Goal: Information Seeking & Learning: Find contact information

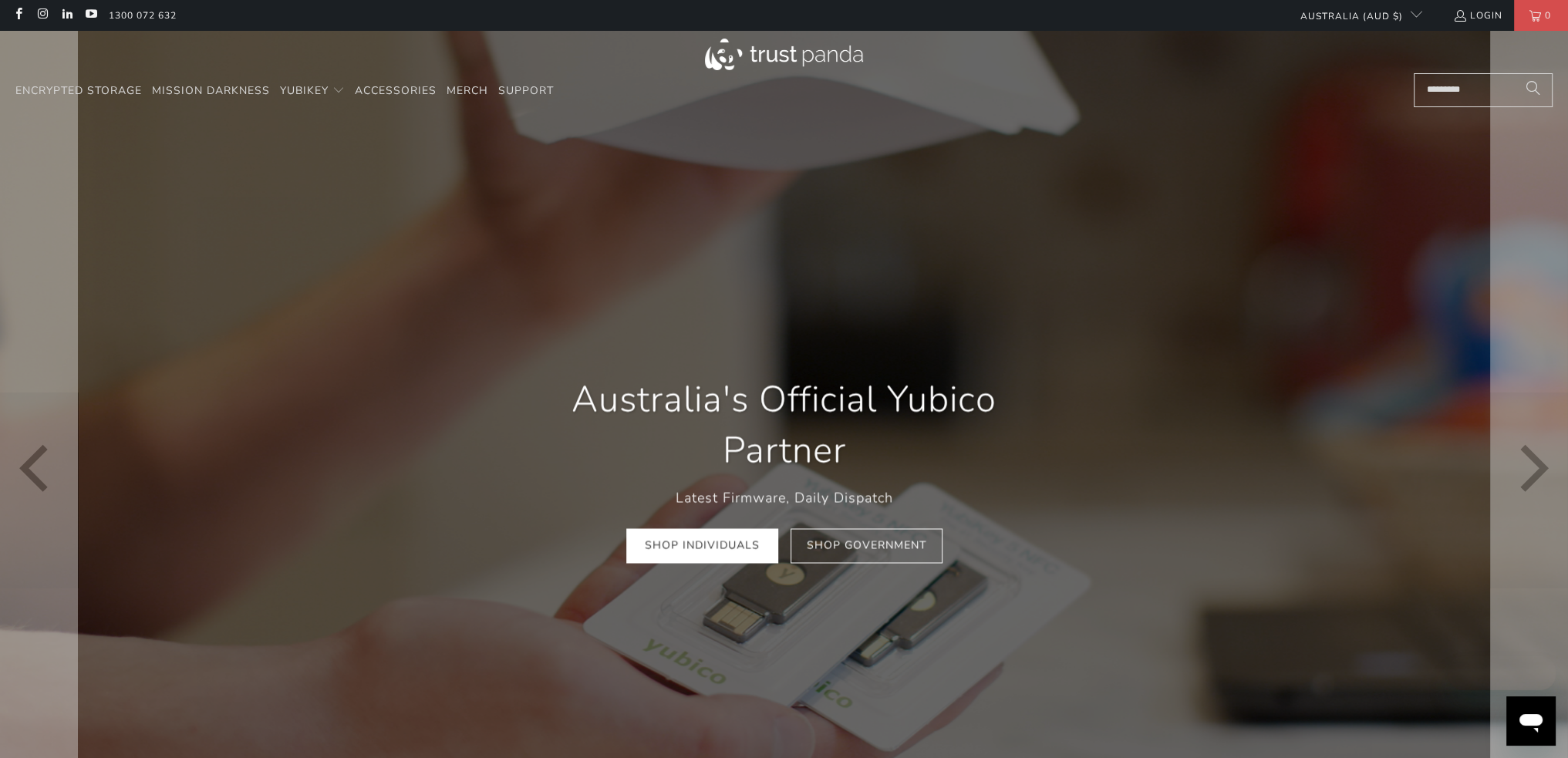
click at [1266, 229] on div at bounding box center [784, 468] width 1568 height 876
click at [518, 244] on div at bounding box center [784, 468] width 1568 height 876
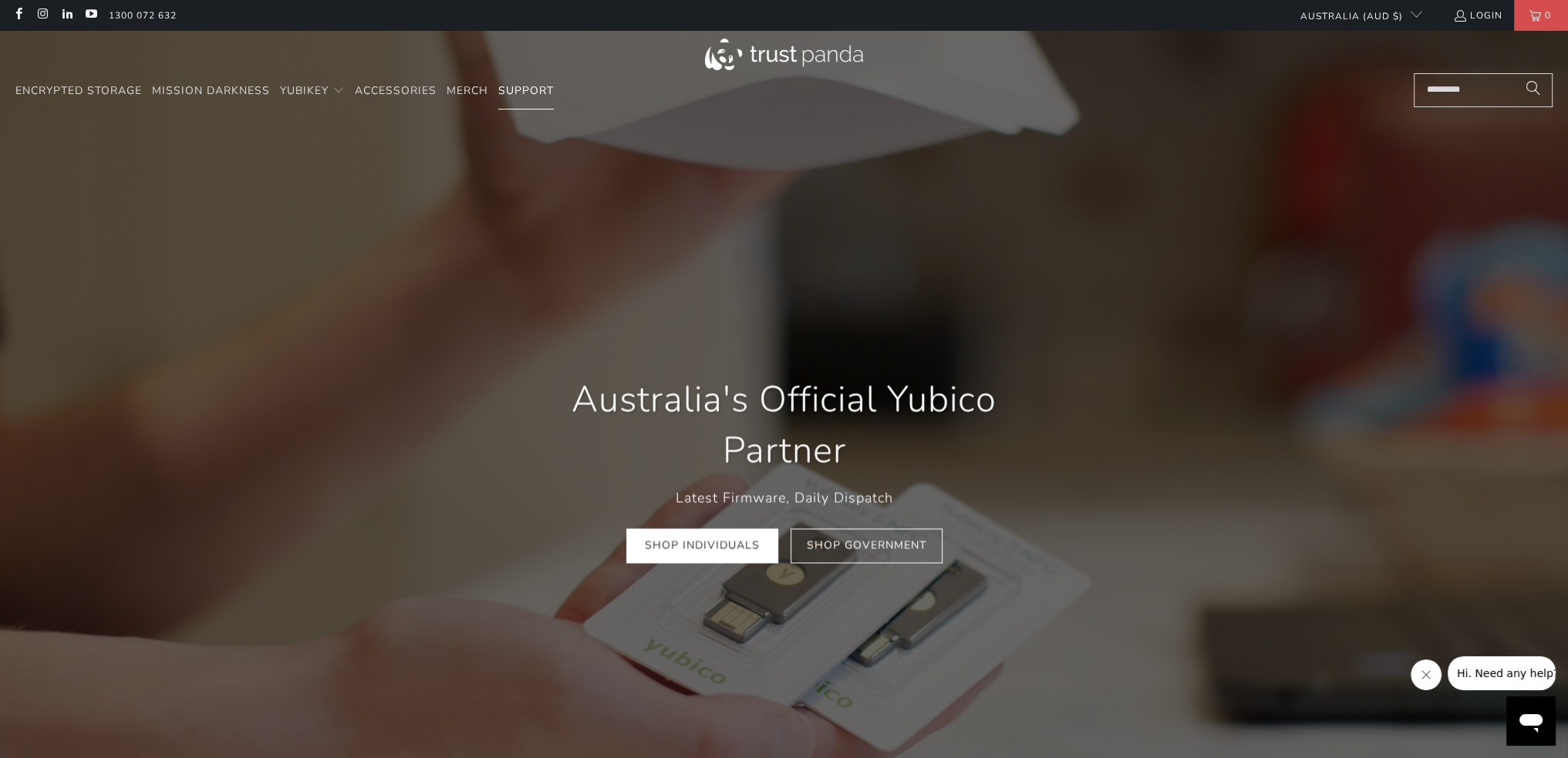
click at [521, 91] on span "Support" at bounding box center [526, 91] width 55 height 15
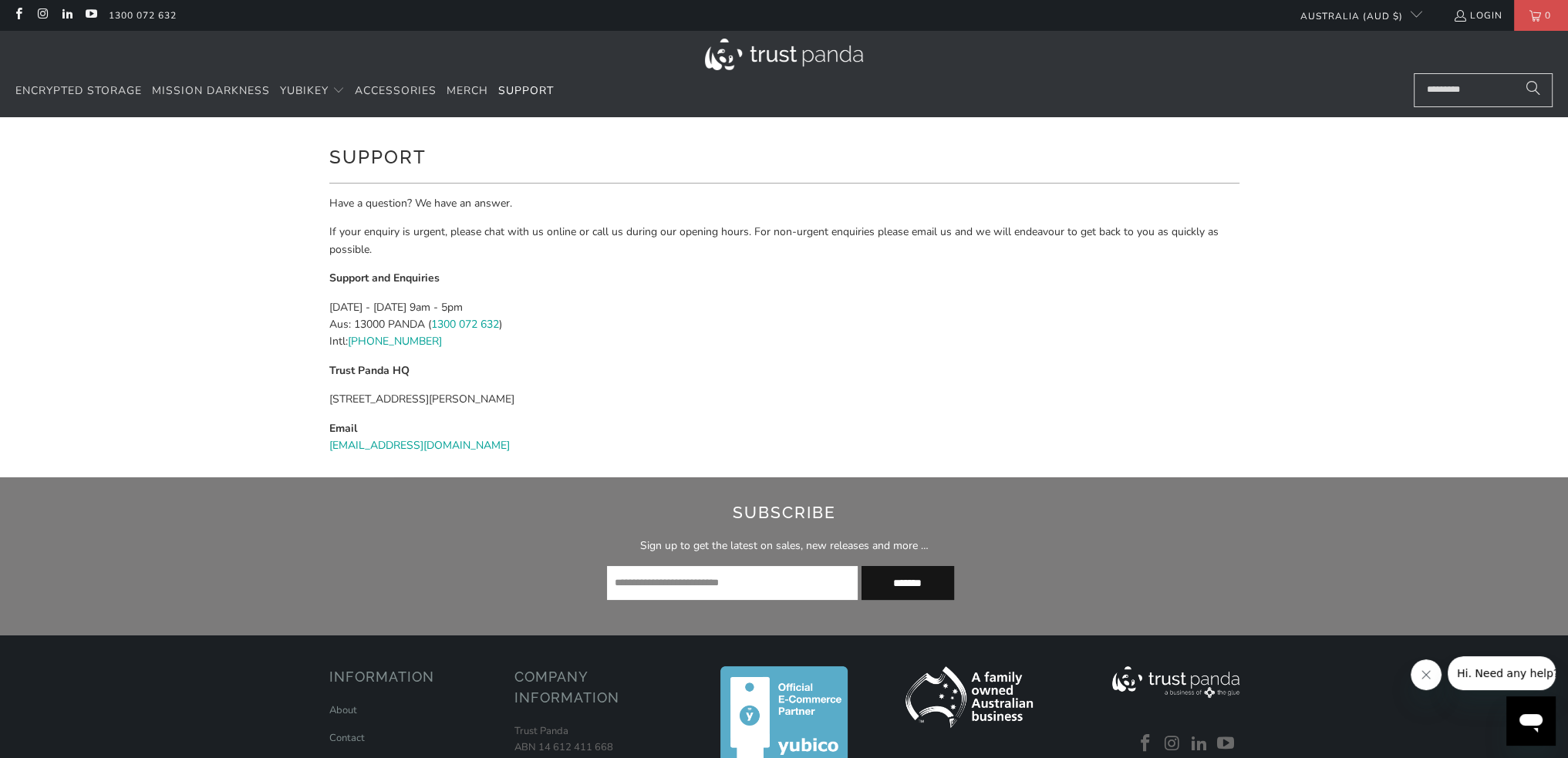
click at [837, 176] on div "Support" at bounding box center [784, 167] width 910 height 55
